Goal: Task Accomplishment & Management: Complete application form

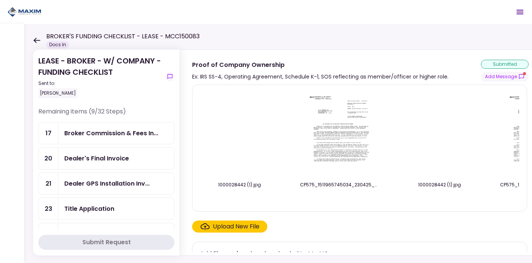
scroll to position [42, 0]
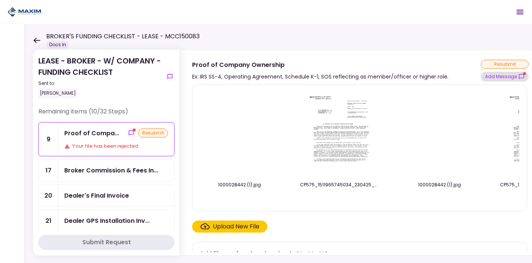
click at [503, 80] on button "Add Message" at bounding box center [505, 77] width 48 height 10
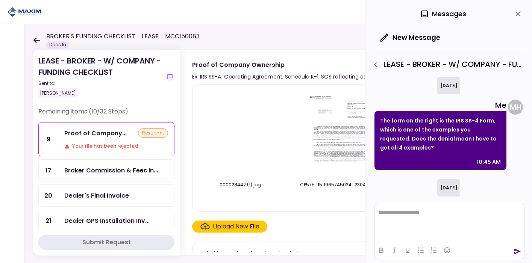
scroll to position [192, 0]
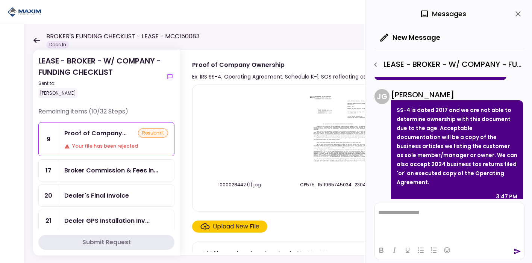
click at [517, 13] on icon "close" at bounding box center [517, 13] width 9 height 9
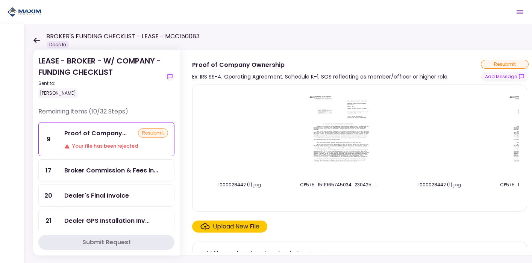
click at [236, 226] on div "Upload New File" at bounding box center [236, 226] width 47 height 9
click at [0, 0] on input "Upload New File" at bounding box center [0, 0] width 0 height 0
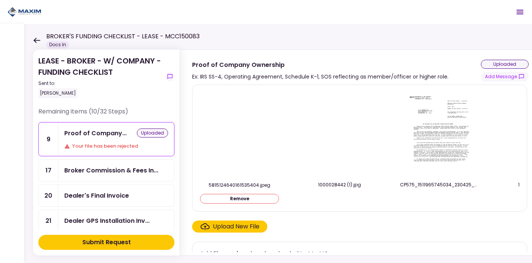
click at [233, 231] on div "Upload New File" at bounding box center [236, 226] width 47 height 9
click at [0, 0] on input "Upload New File" at bounding box center [0, 0] width 0 height 0
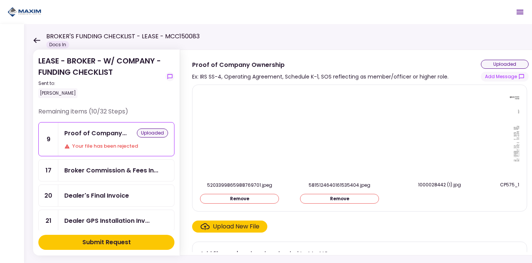
scroll to position [16, 0]
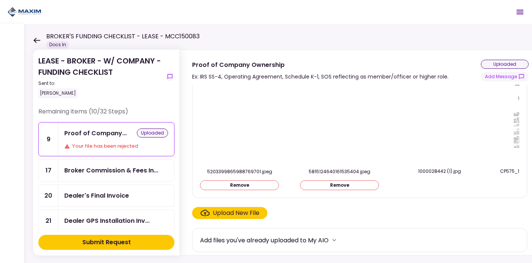
click at [240, 211] on div "Upload New File" at bounding box center [236, 213] width 47 height 9
click at [0, 0] on input "Upload New File" at bounding box center [0, 0] width 0 height 0
click at [100, 238] on div "Submit Request" at bounding box center [106, 242] width 48 height 9
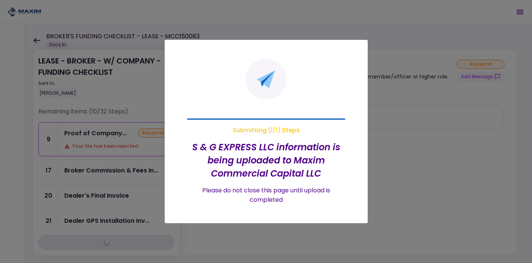
scroll to position [0, 0]
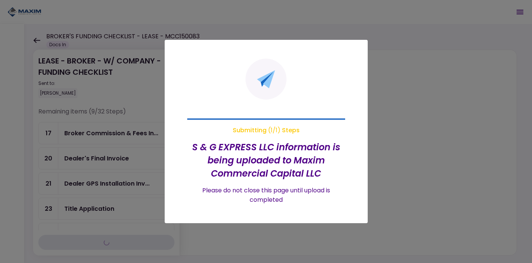
click at [399, 95] on div at bounding box center [266, 131] width 532 height 263
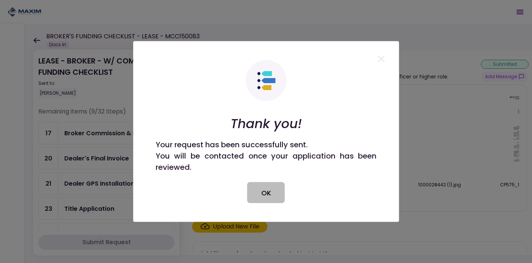
click at [265, 197] on button "OK" at bounding box center [266, 192] width 38 height 21
